Goal: Navigation & Orientation: Find specific page/section

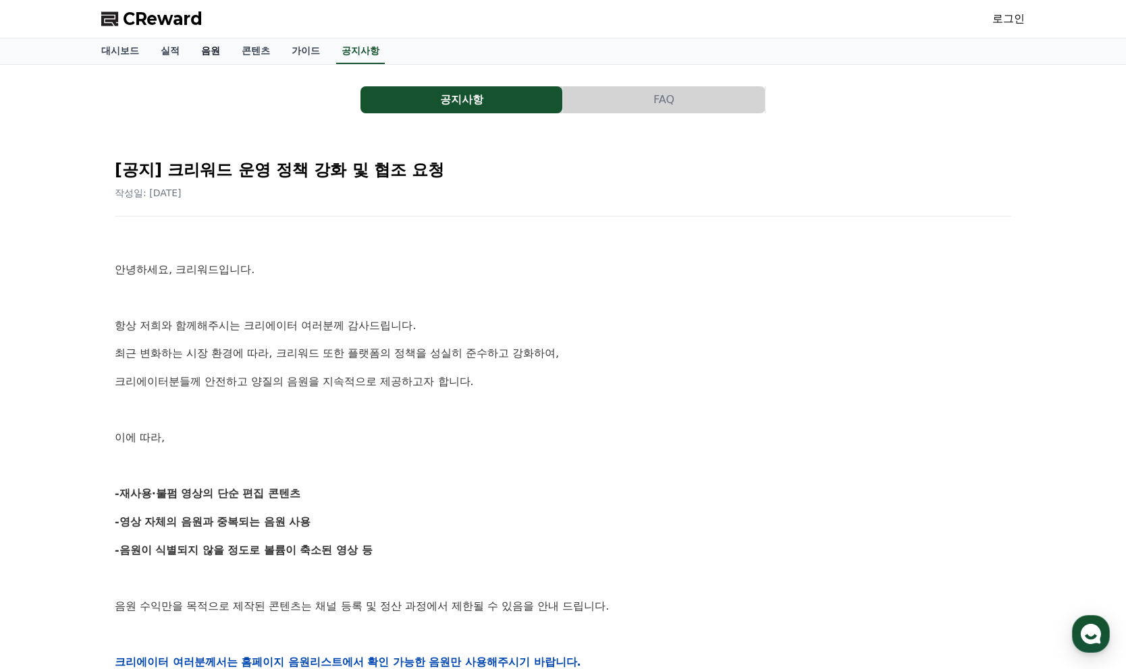
click at [196, 46] on link "음원" at bounding box center [210, 51] width 40 height 26
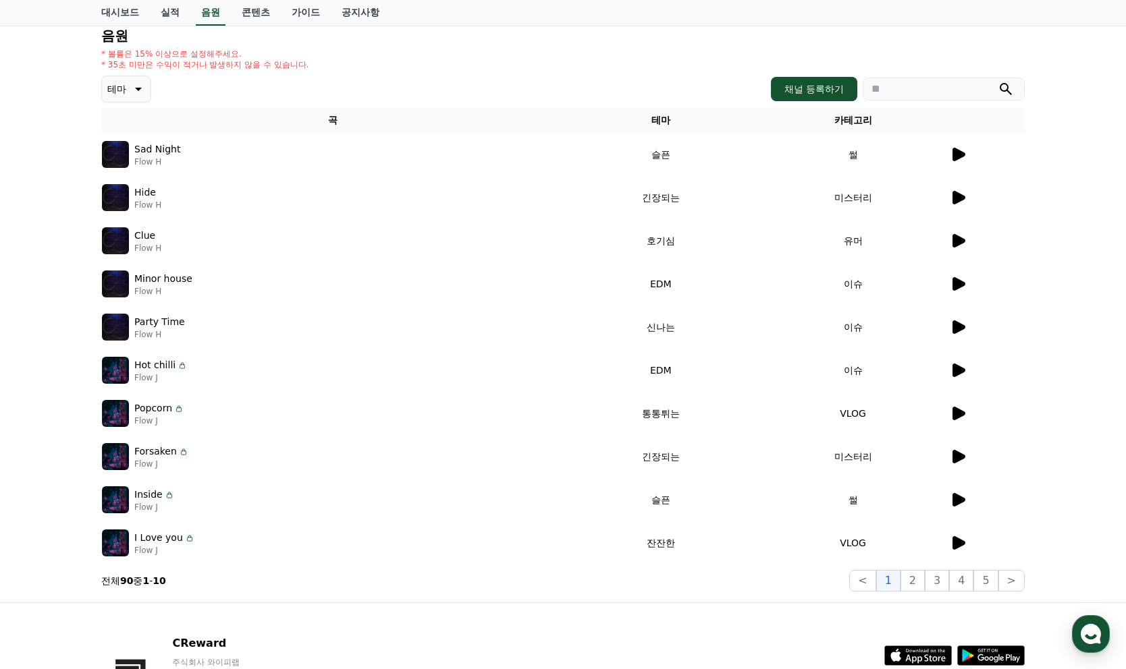
scroll to position [216, 0]
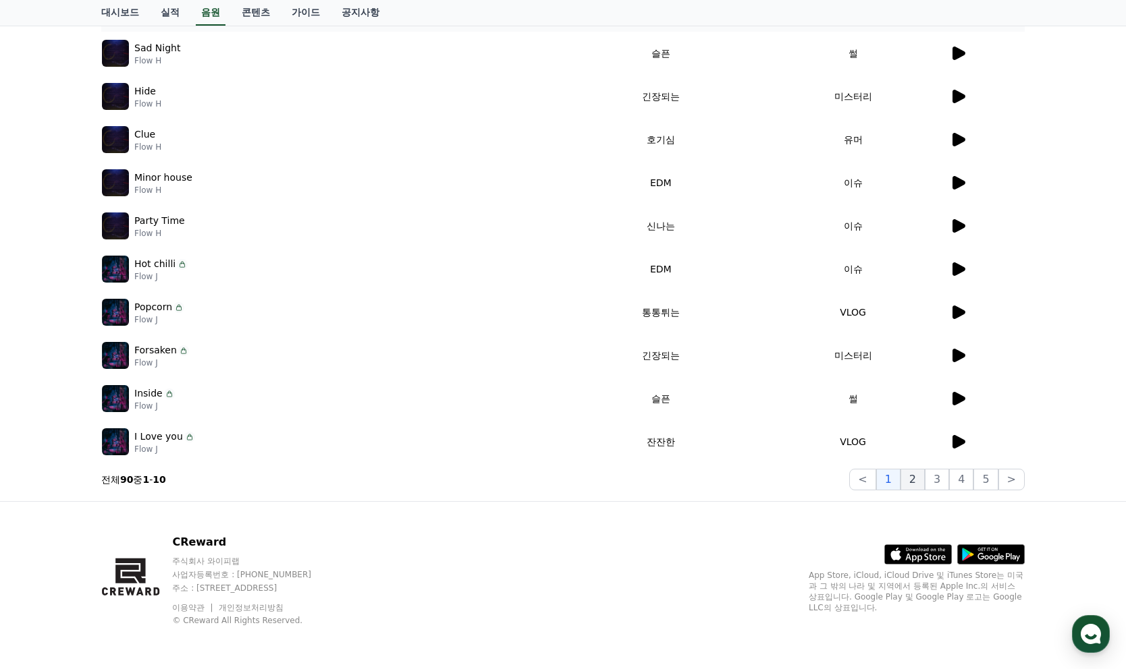
click at [923, 480] on button "2" at bounding box center [912, 480] width 24 height 22
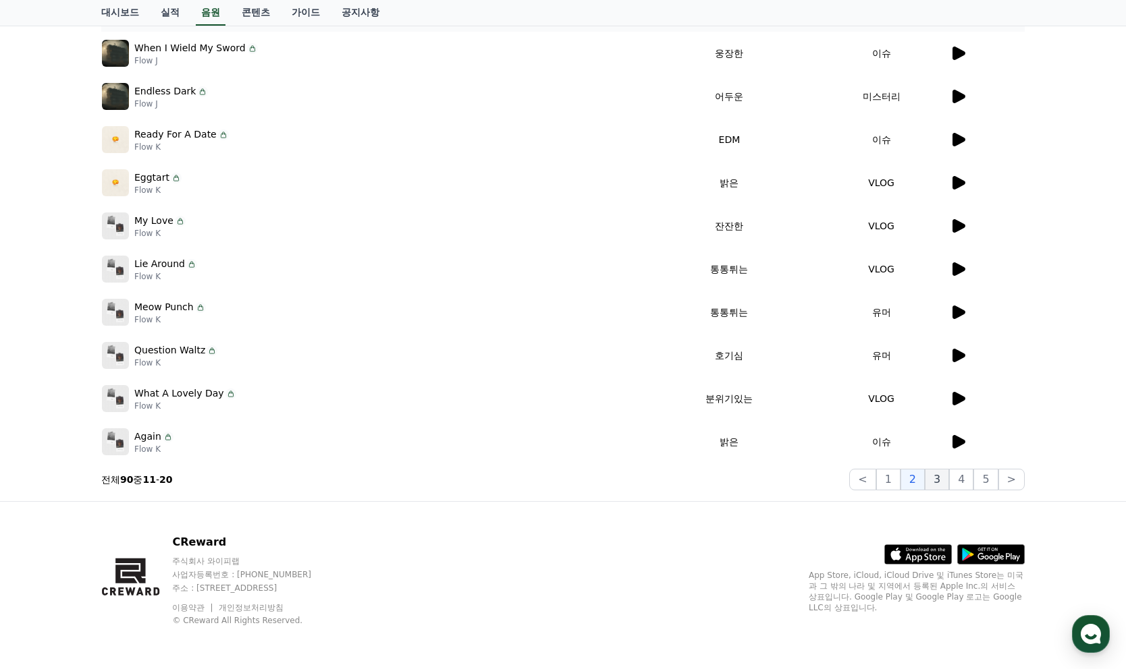
click at [947, 484] on button "3" at bounding box center [937, 480] width 24 height 22
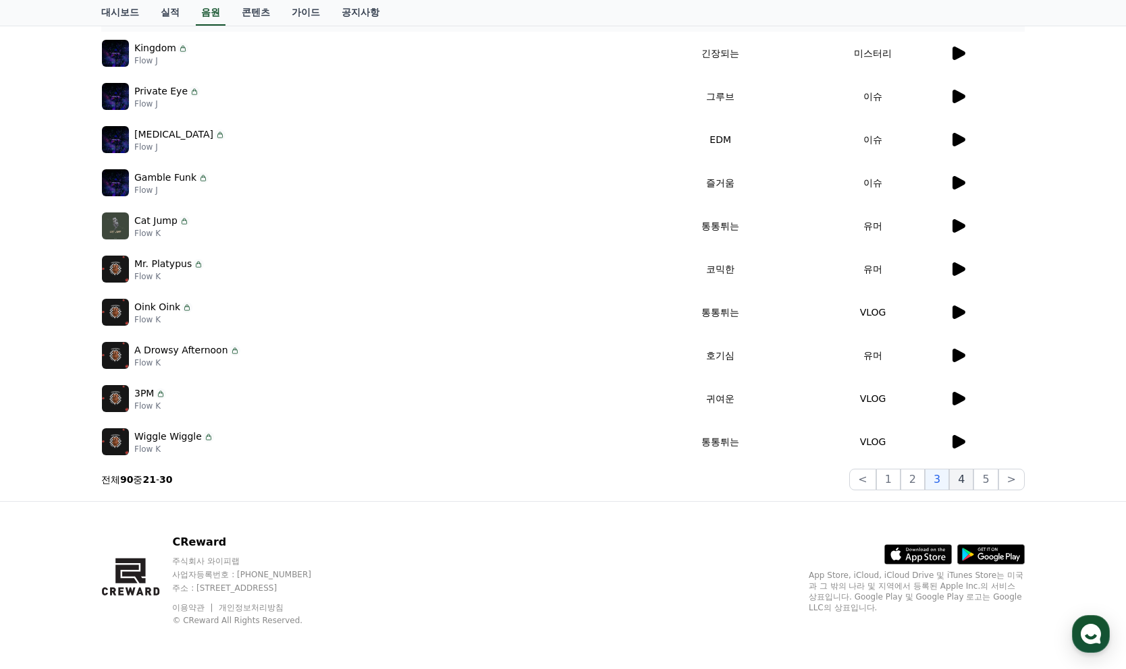
click at [964, 485] on button "4" at bounding box center [961, 480] width 24 height 22
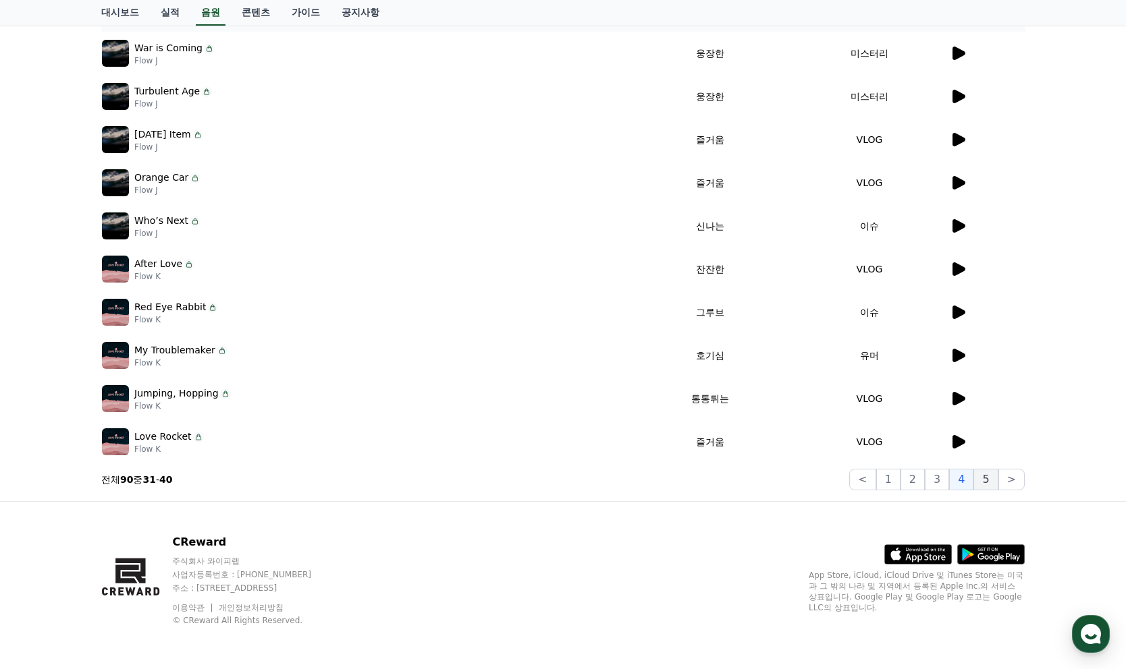
click at [987, 485] on button "5" at bounding box center [985, 480] width 24 height 22
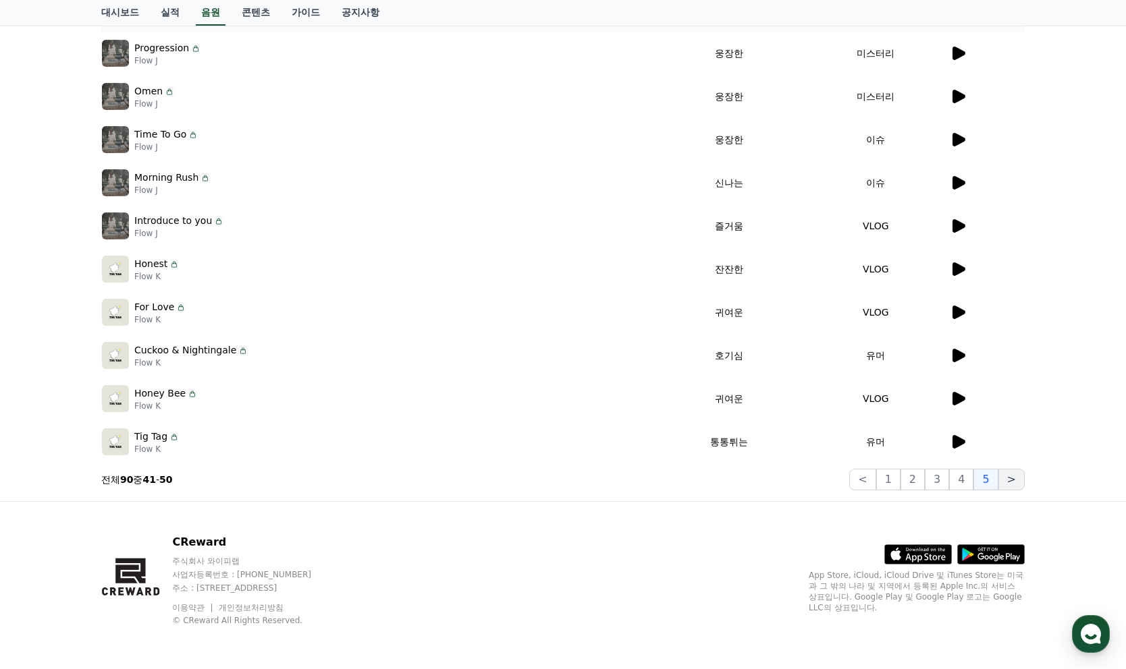
click at [1023, 480] on button ">" at bounding box center [1011, 480] width 26 height 22
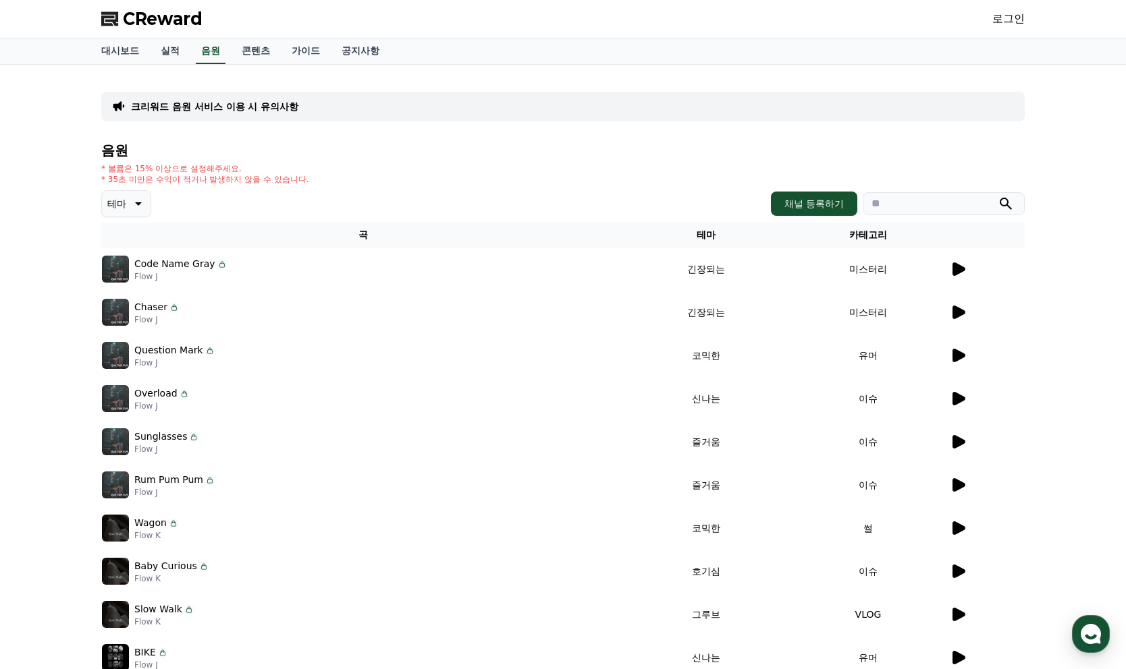
click at [129, 201] on icon at bounding box center [137, 204] width 16 height 16
click at [132, 241] on button "분위기있는" at bounding box center [132, 238] width 58 height 30
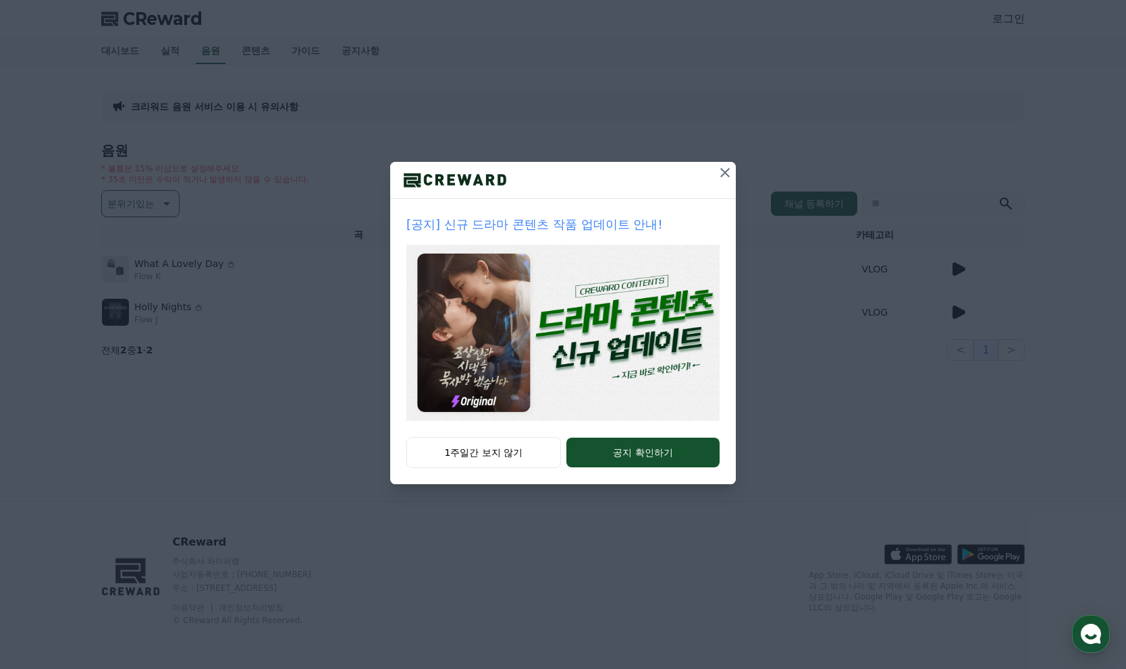
click at [729, 171] on icon at bounding box center [725, 173] width 16 height 16
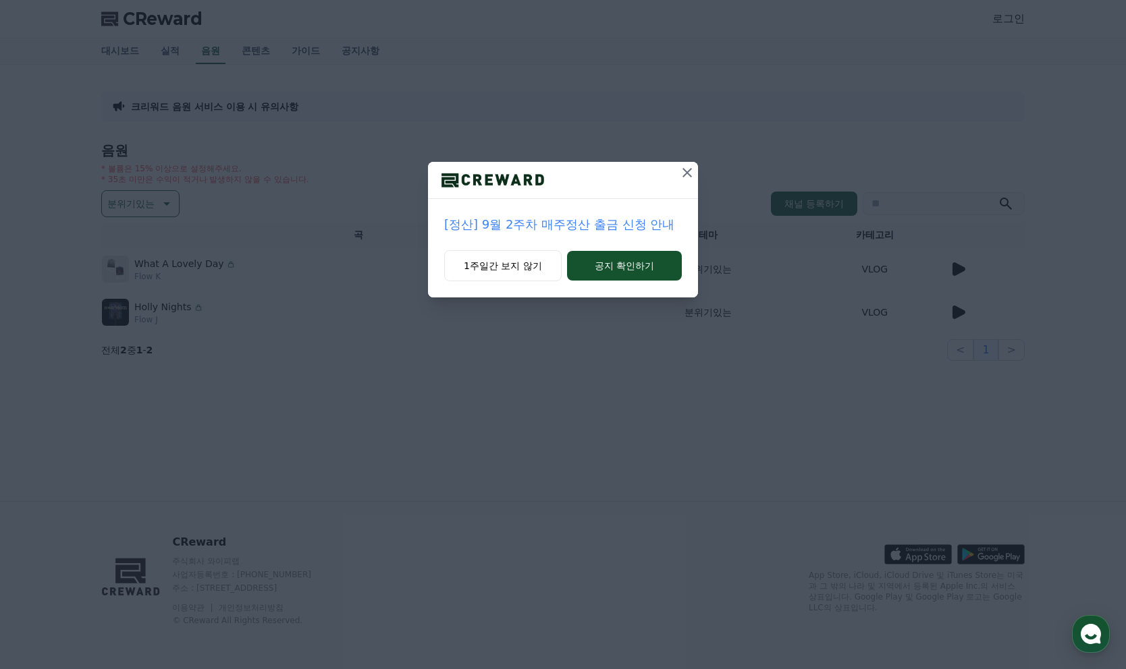
click at [692, 173] on icon at bounding box center [687, 173] width 16 height 16
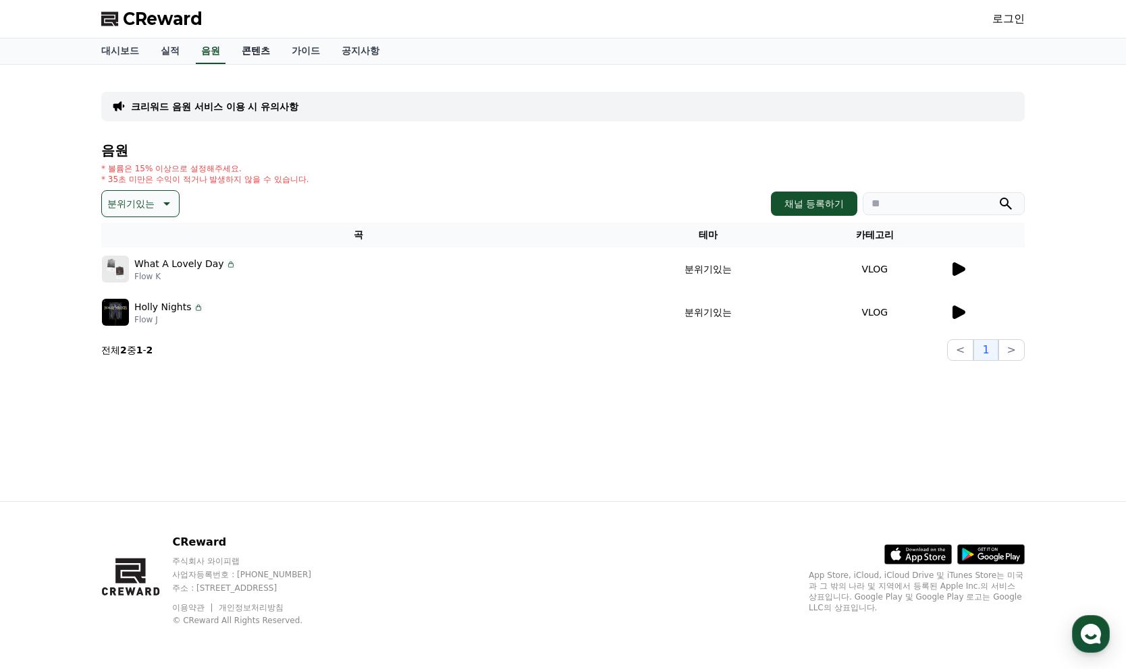
click at [244, 51] on link "콘텐츠" at bounding box center [256, 51] width 50 height 26
click at [281, 56] on link "가이드" at bounding box center [306, 51] width 50 height 26
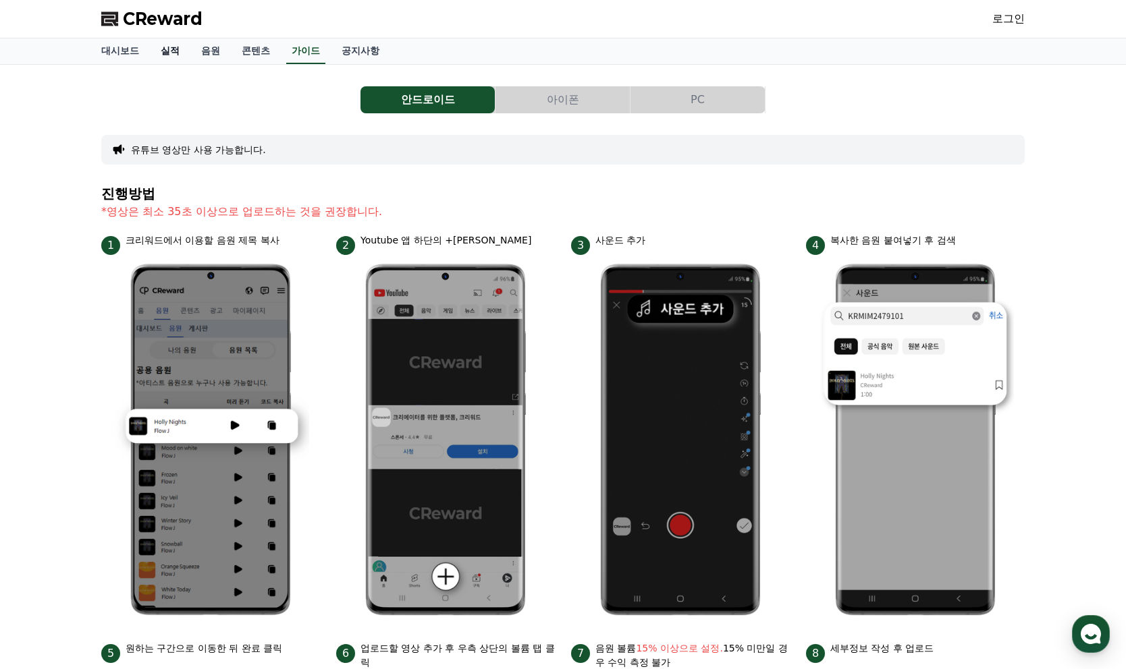
click at [179, 57] on link "실적" at bounding box center [170, 51] width 40 height 26
